Goal: Task Accomplishment & Management: Complete application form

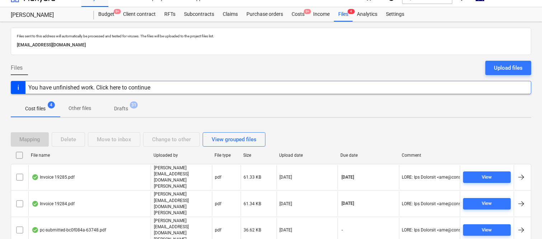
scroll to position [15, 0]
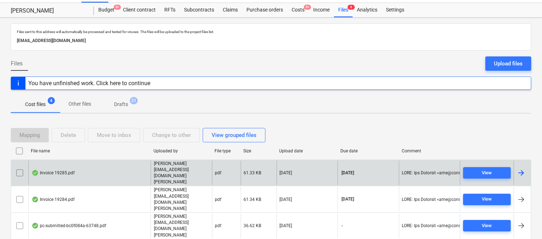
click at [103, 162] on div "Invoice 19285.pdf" at bounding box center [89, 172] width 122 height 25
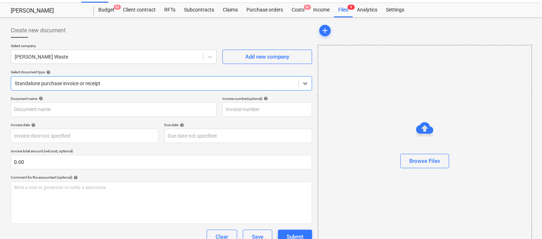
type input "19285"
type input "[DATE]"
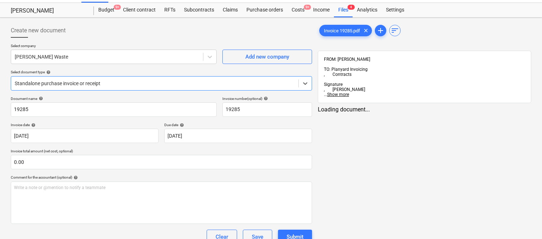
click at [125, 81] on div at bounding box center [155, 83] width 280 height 7
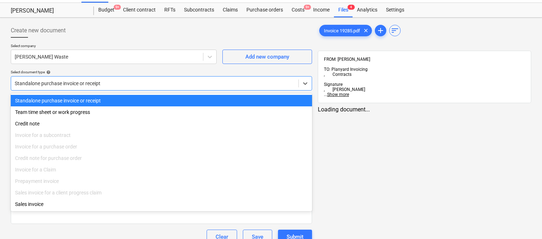
click at [132, 97] on div "Standalone purchase invoice or receipt" at bounding box center [161, 100] width 301 height 11
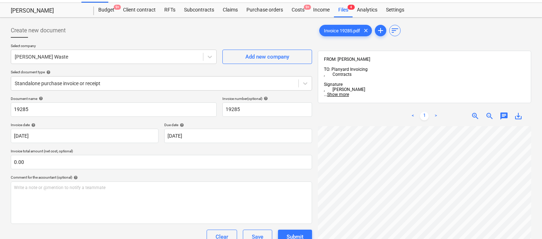
scroll to position [0, 133]
click at [13, 107] on input "19285" at bounding box center [114, 109] width 206 height 14
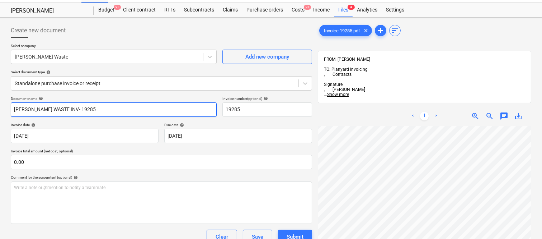
type input "[PERSON_NAME] WASTE INV- 19285"
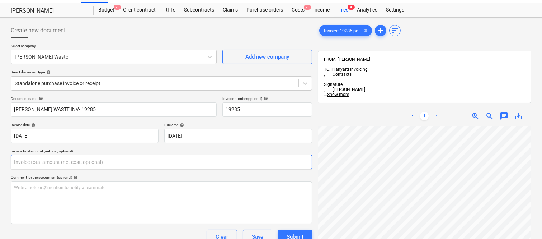
click at [69, 163] on input "text" at bounding box center [161, 162] width 301 height 14
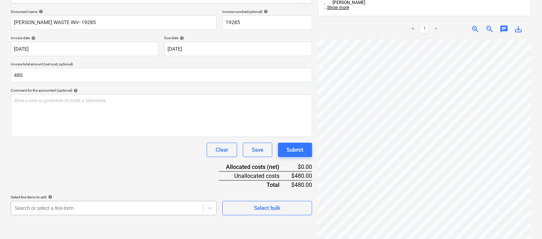
type input "480.00"
click at [58, 136] on body "Sales Projects Contacts Company Inbox Approvals format_size keyboard_arrow_down…" at bounding box center [271, 17] width 542 height 239
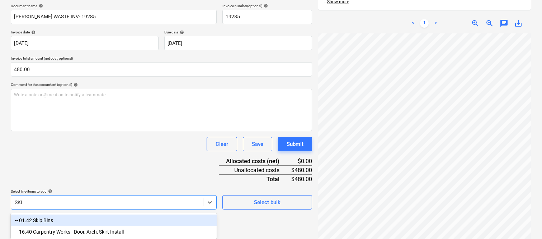
type input "SKIP"
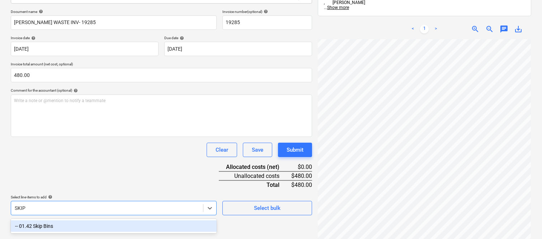
click at [54, 224] on div "-- 01.42 Skip Bins" at bounding box center [114, 225] width 206 height 11
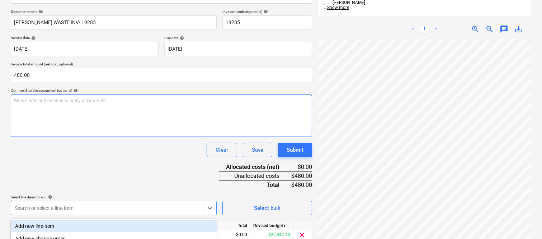
click at [66, 131] on div "Write a note or @mention to notify a teammate ﻿" at bounding box center [161, 115] width 301 height 42
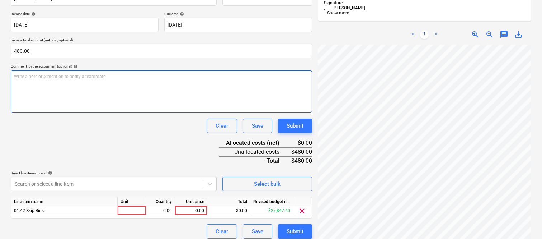
scroll to position [132, 0]
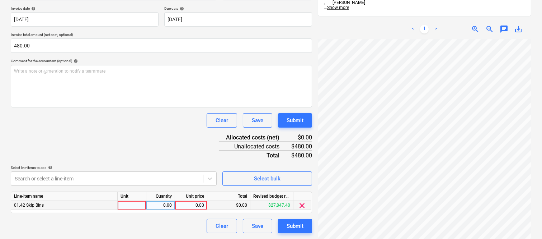
click at [131, 202] on div at bounding box center [132, 205] width 29 height 9
type input "INVOICE"
click at [164, 205] on div "0.00" at bounding box center [160, 205] width 23 height 9
type input "1"
click at [189, 205] on div "0.00" at bounding box center [191, 205] width 26 height 9
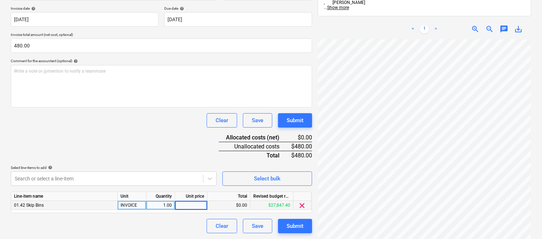
type input "3"
type input "480"
click at [156, 144] on div "Document name help SAUNDERS WASTE INV- 19285 Invoice number (optional) help 192…" at bounding box center [161, 106] width 301 height 253
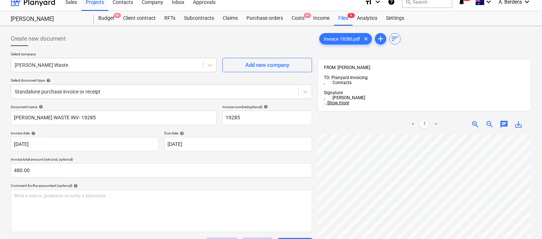
scroll to position [0, 0]
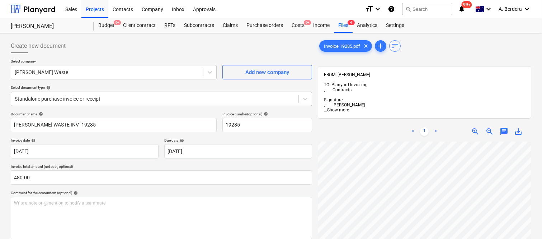
click at [134, 98] on div at bounding box center [155, 98] width 280 height 7
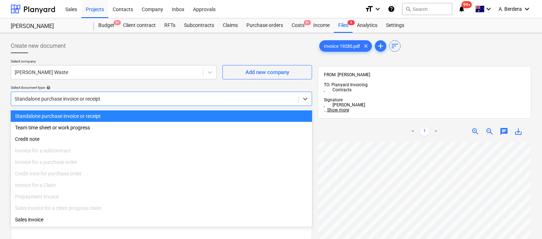
click at [142, 116] on div "Standalone purchase invoice or receipt" at bounding box center [161, 115] width 301 height 11
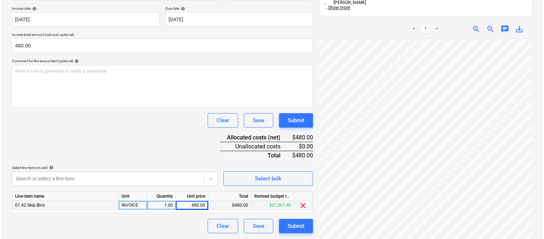
scroll to position [107, 163]
click at [306, 226] on button "Submit" at bounding box center [295, 226] width 34 height 14
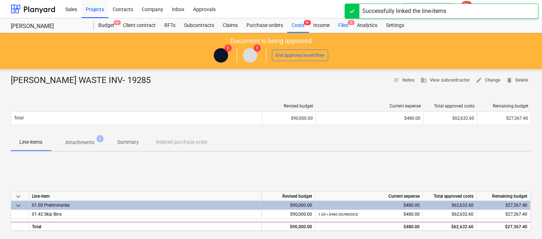
click at [347, 24] on div "Files 3" at bounding box center [343, 25] width 19 height 14
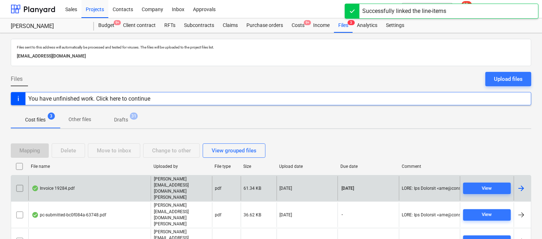
click at [113, 186] on div "Invoice 19284.pdf" at bounding box center [89, 188] width 122 height 25
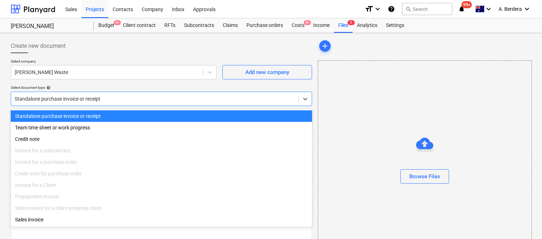
click at [127, 97] on div at bounding box center [155, 98] width 280 height 7
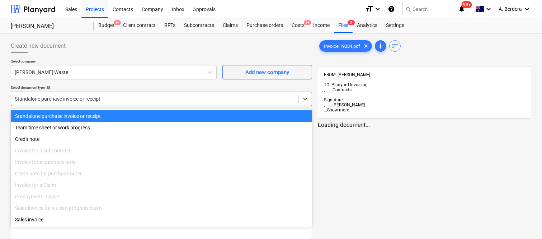
type input "19284"
type input "[DATE]"
click at [134, 116] on div "Standalone purchase invoice or receipt" at bounding box center [161, 115] width 301 height 11
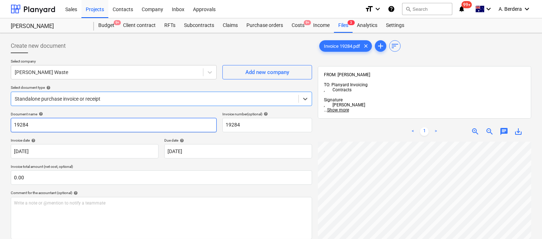
click at [13, 124] on input "19284" at bounding box center [114, 125] width 206 height 14
type input "[PERSON_NAME] WASTE INV- 19284"
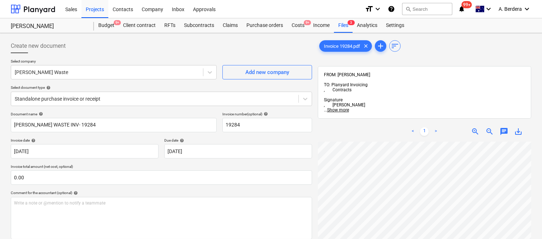
scroll to position [0, 56]
click at [518, 121] on div "< 1 > zoom_in zoom_out chat 0 save_alt" at bounding box center [425, 240] width 214 height 239
click at [452, 121] on div "< 1 > zoom_in zoom_out chat 0 save_alt" at bounding box center [425, 240] width 214 height 239
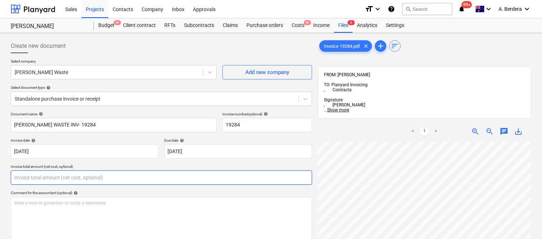
click at [123, 178] on input "text" at bounding box center [161, 177] width 301 height 14
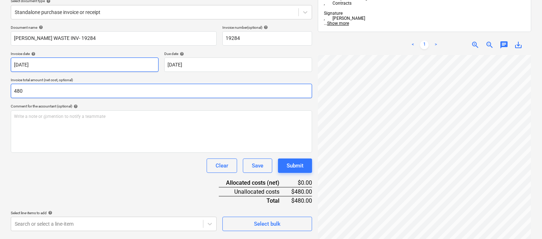
scroll to position [102, 0]
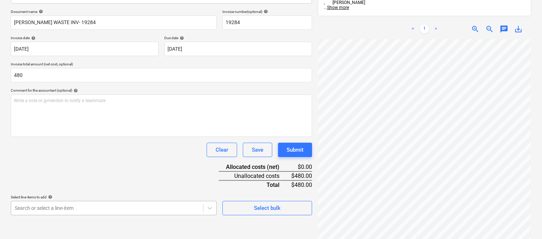
type input "480.00"
click at [94, 136] on body "Sales Projects Contacts Company Inbox Approvals format_size keyboard_arrow_down…" at bounding box center [271, 17] width 542 height 239
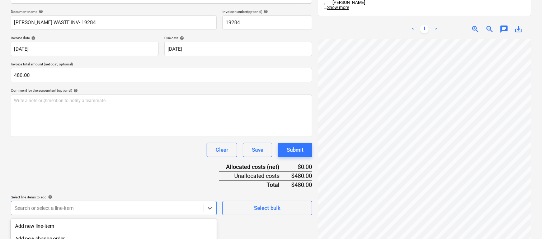
scroll to position [191, 0]
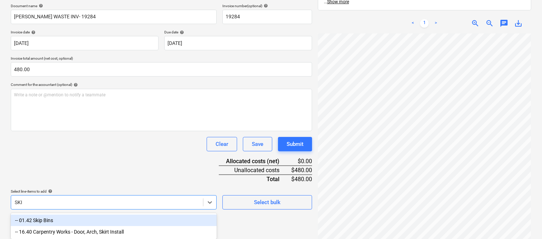
type input "SKIP"
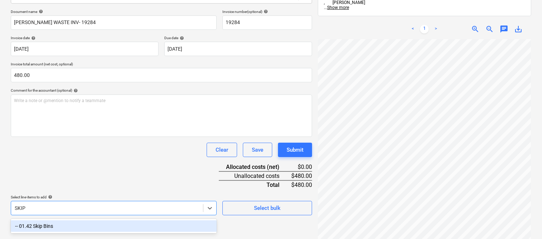
drag, startPoint x: 88, startPoint y: 226, endPoint x: 81, endPoint y: 188, distance: 39.1
click at [88, 226] on div "-- 01.42 Skip Bins" at bounding box center [114, 225] width 206 height 11
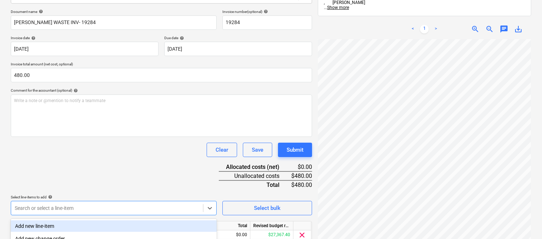
click at [79, 174] on div "Document name help SAUNDERS WASTE INV- 19284 Invoice number (optional) help 192…" at bounding box center [161, 135] width 301 height 253
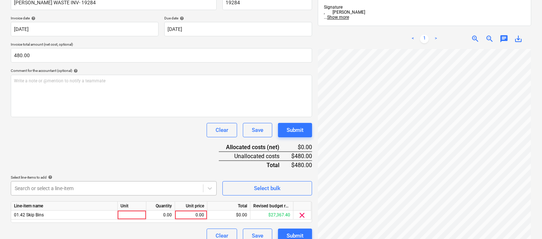
scroll to position [132, 0]
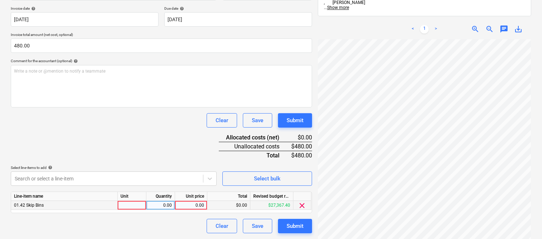
click at [138, 203] on div at bounding box center [132, 205] width 29 height 9
type input "INVOICE"
click at [171, 206] on div "0.00" at bounding box center [160, 205] width 23 height 9
type input "1"
click at [188, 202] on div "0.00" at bounding box center [191, 205] width 26 height 9
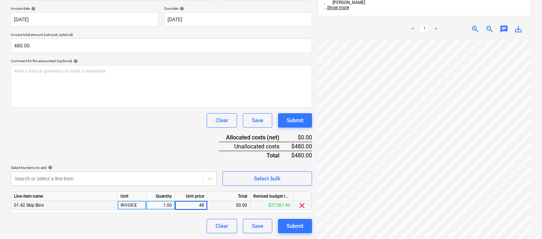
type input "480"
click at [163, 127] on div "Document name help SAUNDERS WASTE INV- 19284 Invoice number (optional) help 192…" at bounding box center [161, 106] width 301 height 253
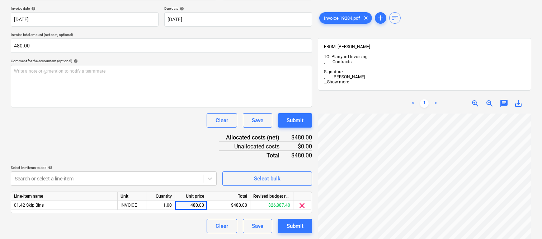
scroll to position [0, 0]
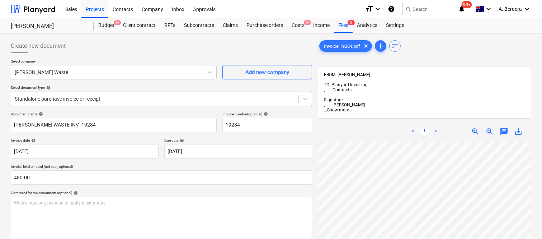
click at [155, 95] on div at bounding box center [155, 98] width 280 height 7
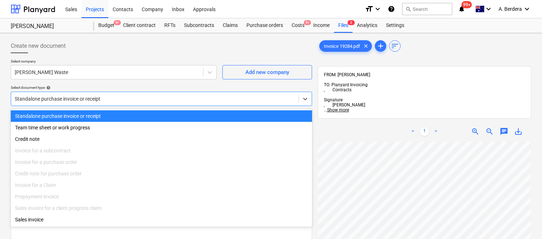
click at [157, 115] on div "Standalone purchase invoice or receipt" at bounding box center [161, 115] width 301 height 11
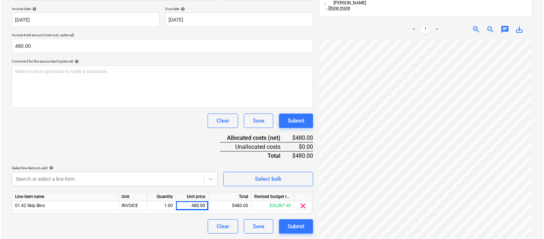
scroll to position [132, 0]
click at [293, 228] on div "Submit" at bounding box center [295, 225] width 17 height 9
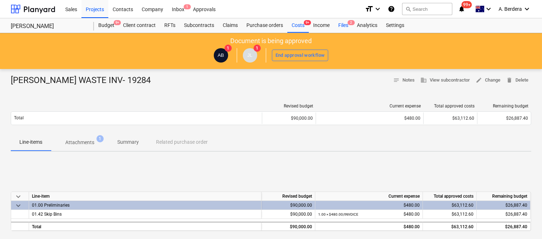
click at [345, 24] on div "Files 2" at bounding box center [343, 25] width 19 height 14
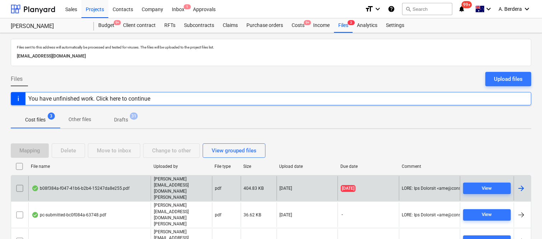
click at [117, 188] on div "b08f384a-f047-41b6-b2b4-15247da8e255.pdf" at bounding box center [81, 188] width 98 height 6
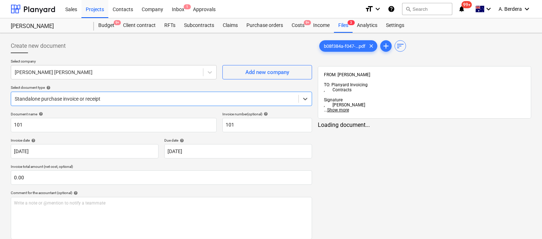
type input "101"
type input "[DATE]"
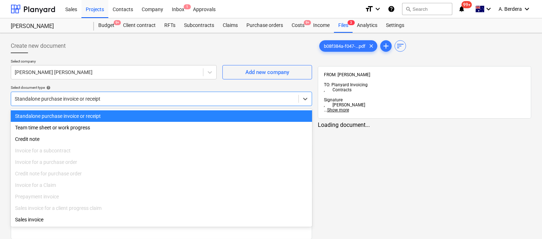
click at [137, 99] on div at bounding box center [155, 98] width 280 height 7
click at [144, 116] on div "Standalone purchase invoice or receipt" at bounding box center [161, 115] width 301 height 11
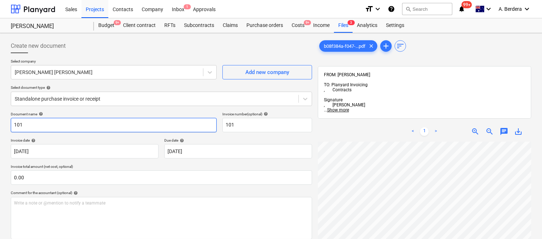
scroll to position [25, 0]
click at [13, 123] on input "101" at bounding box center [114, 125] width 206 height 14
type input "CAMERON BROWN INV- 101"
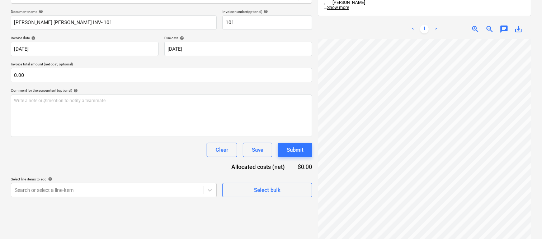
scroll to position [183, 163]
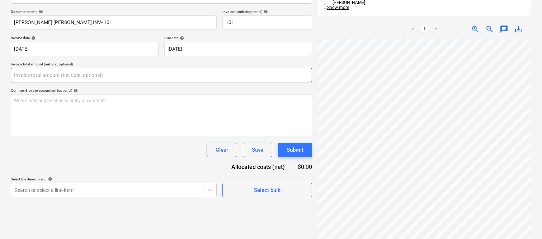
click at [64, 74] on input "text" at bounding box center [161, 75] width 301 height 14
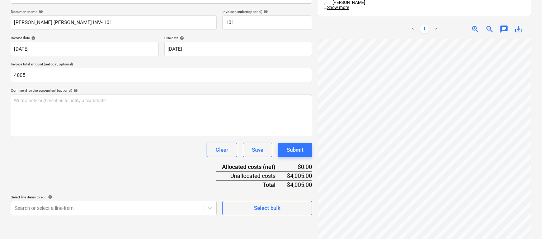
type input "4,005.00"
click at [58, 167] on div "Document name help CAMERON BROWN INV- 101 Invoice number (optional) help 101 In…" at bounding box center [161, 112] width 301 height 206
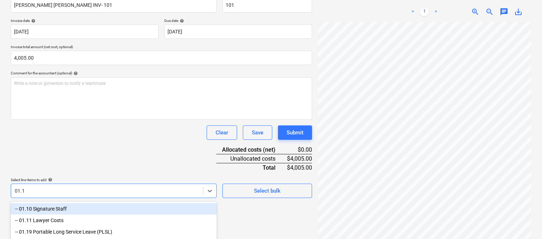
type input "01.10"
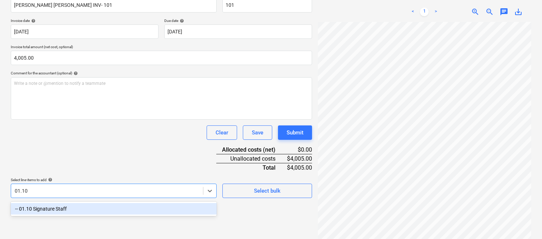
scroll to position [102, 0]
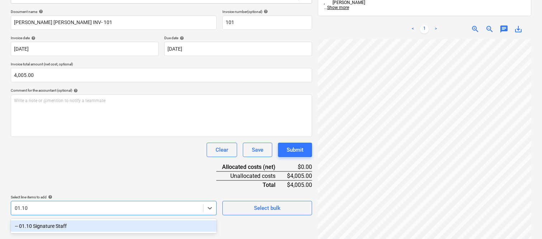
click at [73, 220] on div "-- 01.10 Signature Staff" at bounding box center [114, 225] width 206 height 11
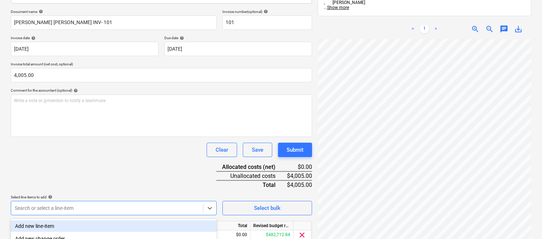
click at [69, 170] on div "Document name help CAMERON BROWN INV- 101 Invoice number (optional) help 101 In…" at bounding box center [161, 135] width 301 height 253
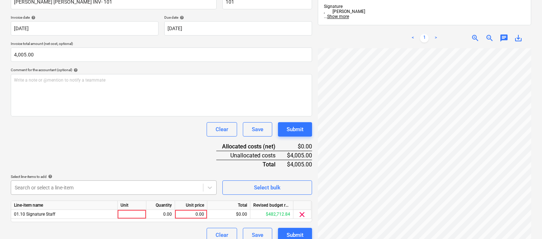
scroll to position [132, 0]
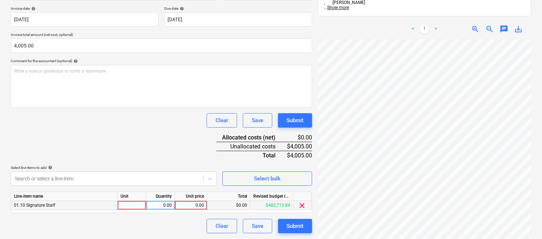
click at [141, 207] on div at bounding box center [132, 205] width 29 height 9
type input "INVOICE"
click at [156, 206] on div "0.00" at bounding box center [160, 205] width 23 height 9
type input "1"
click at [199, 205] on div "0.00" at bounding box center [191, 205] width 26 height 9
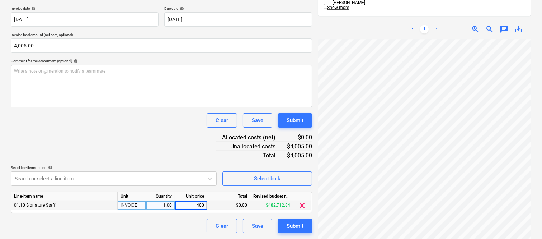
type input "4005"
click at [162, 141] on div "Document name help CAMERON BROWN INV- 101 Invoice number (optional) help 101 In…" at bounding box center [161, 106] width 301 height 253
click at [148, 224] on div "Clear Save Submit" at bounding box center [161, 226] width 301 height 14
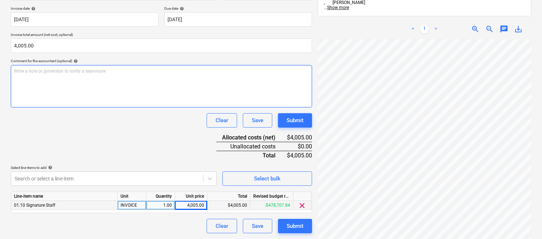
scroll to position [0, 0]
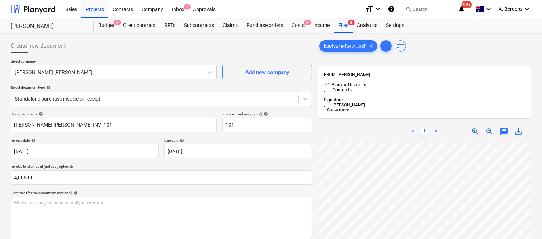
click at [154, 97] on div at bounding box center [155, 98] width 280 height 7
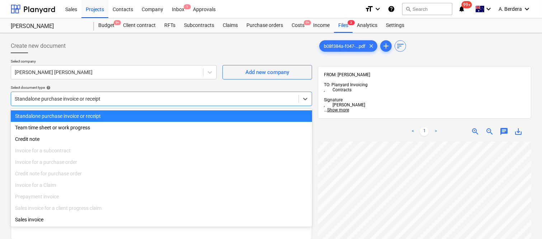
click at [145, 115] on div "Standalone purchase invoice or receipt" at bounding box center [161, 115] width 301 height 11
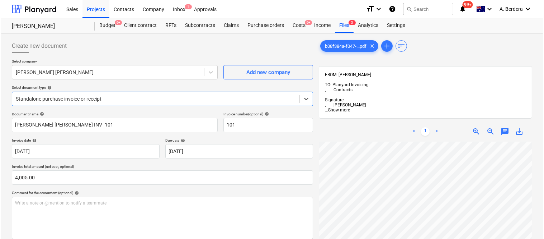
scroll to position [132, 0]
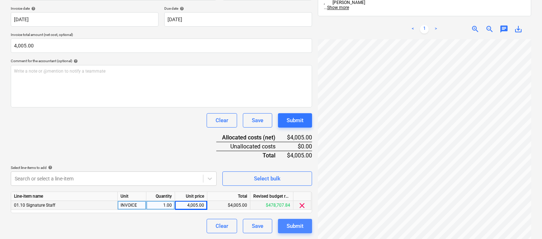
click at [295, 226] on div "Submit" at bounding box center [295, 225] width 17 height 9
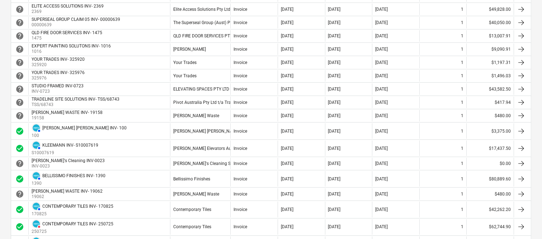
scroll to position [144, 0]
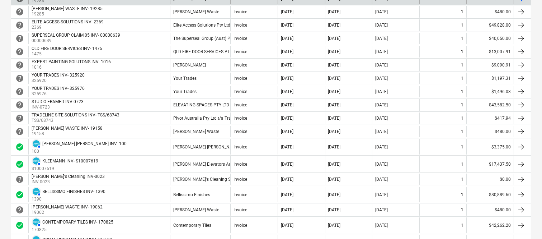
click at [224, 145] on div "[PERSON_NAME] [PERSON_NAME]" at bounding box center [200, 146] width 60 height 15
